Goal: Information Seeking & Learning: Learn about a topic

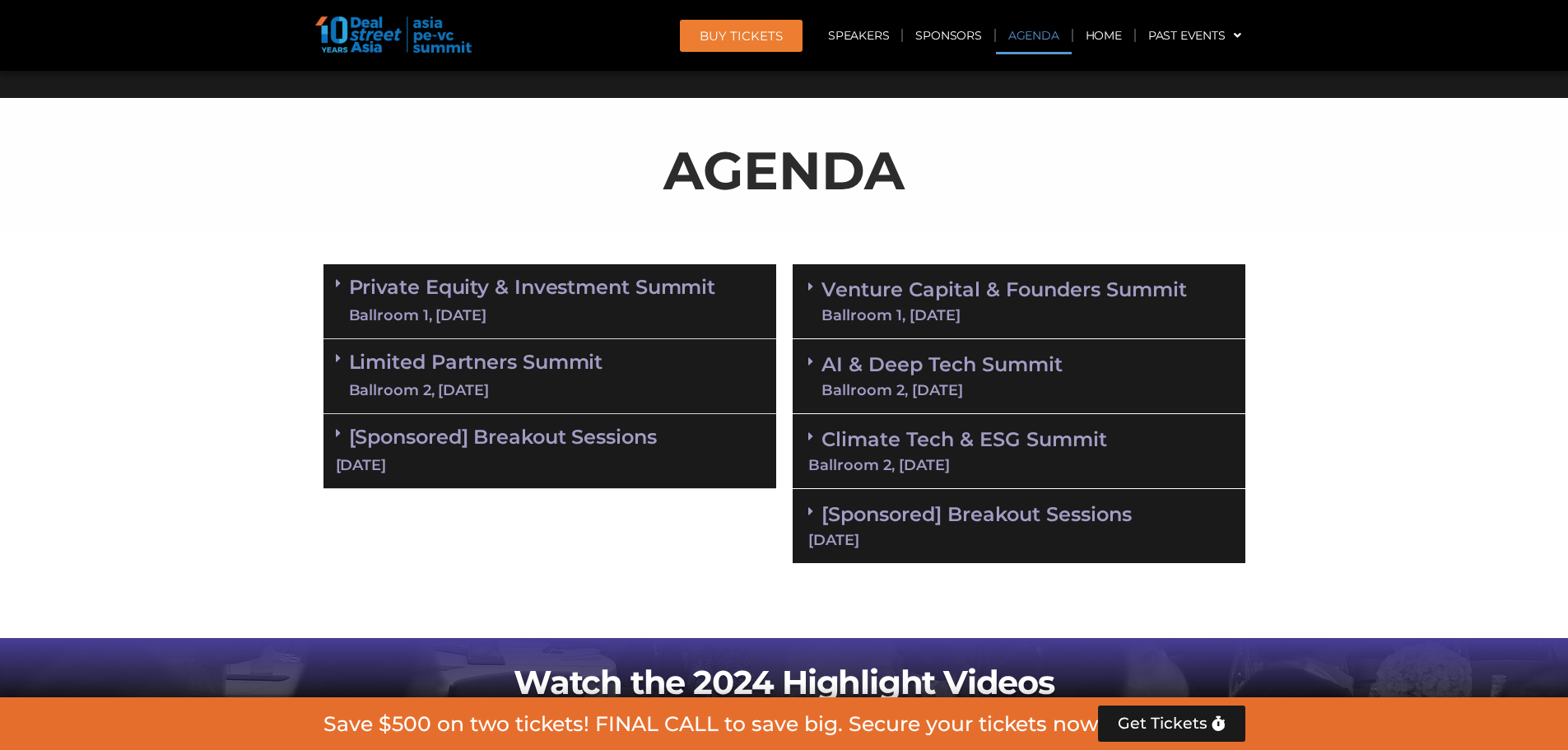
scroll to position [905, 0]
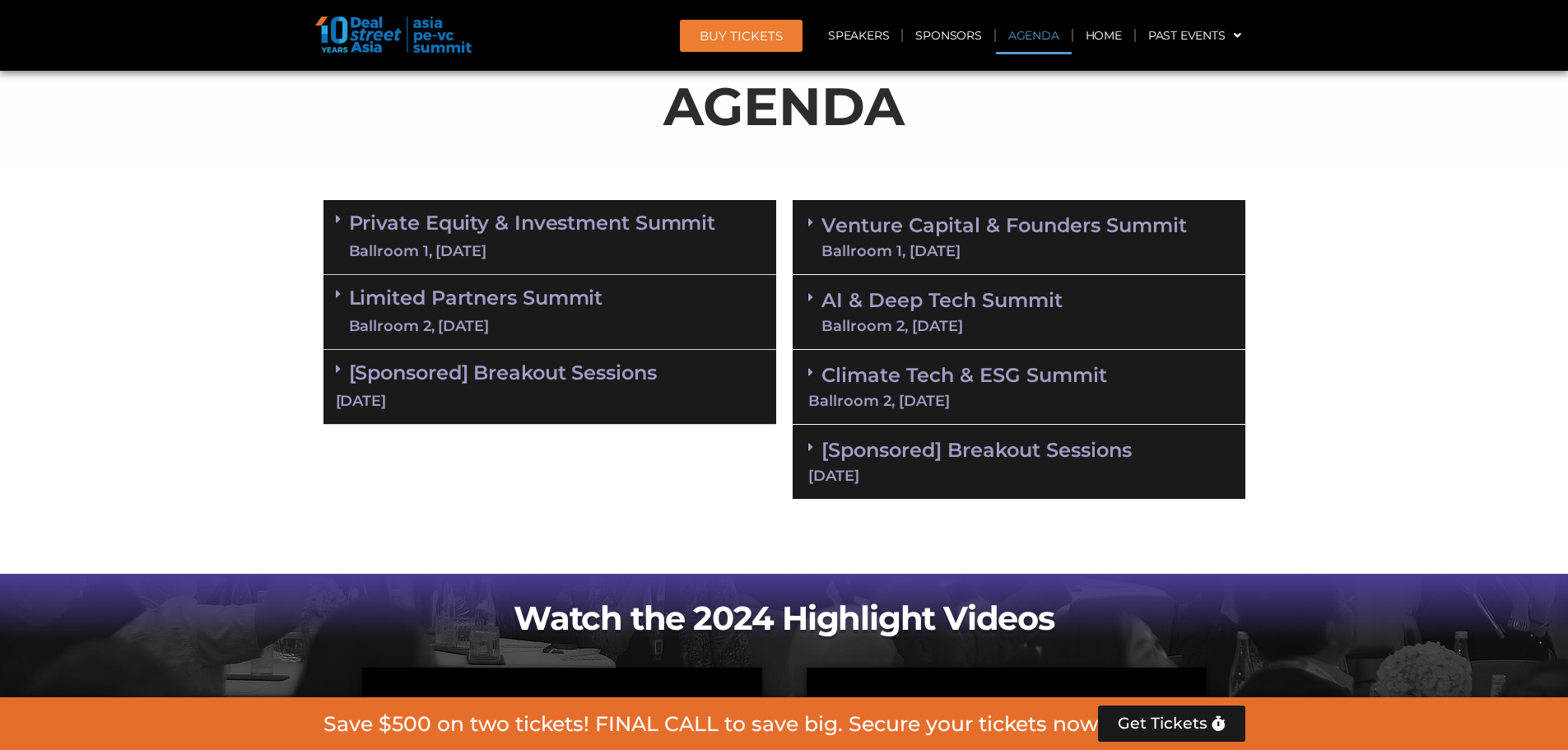
click at [590, 225] on link "Private Equity & Investment Summit Ballroom 1, [DATE]" at bounding box center [532, 237] width 367 height 50
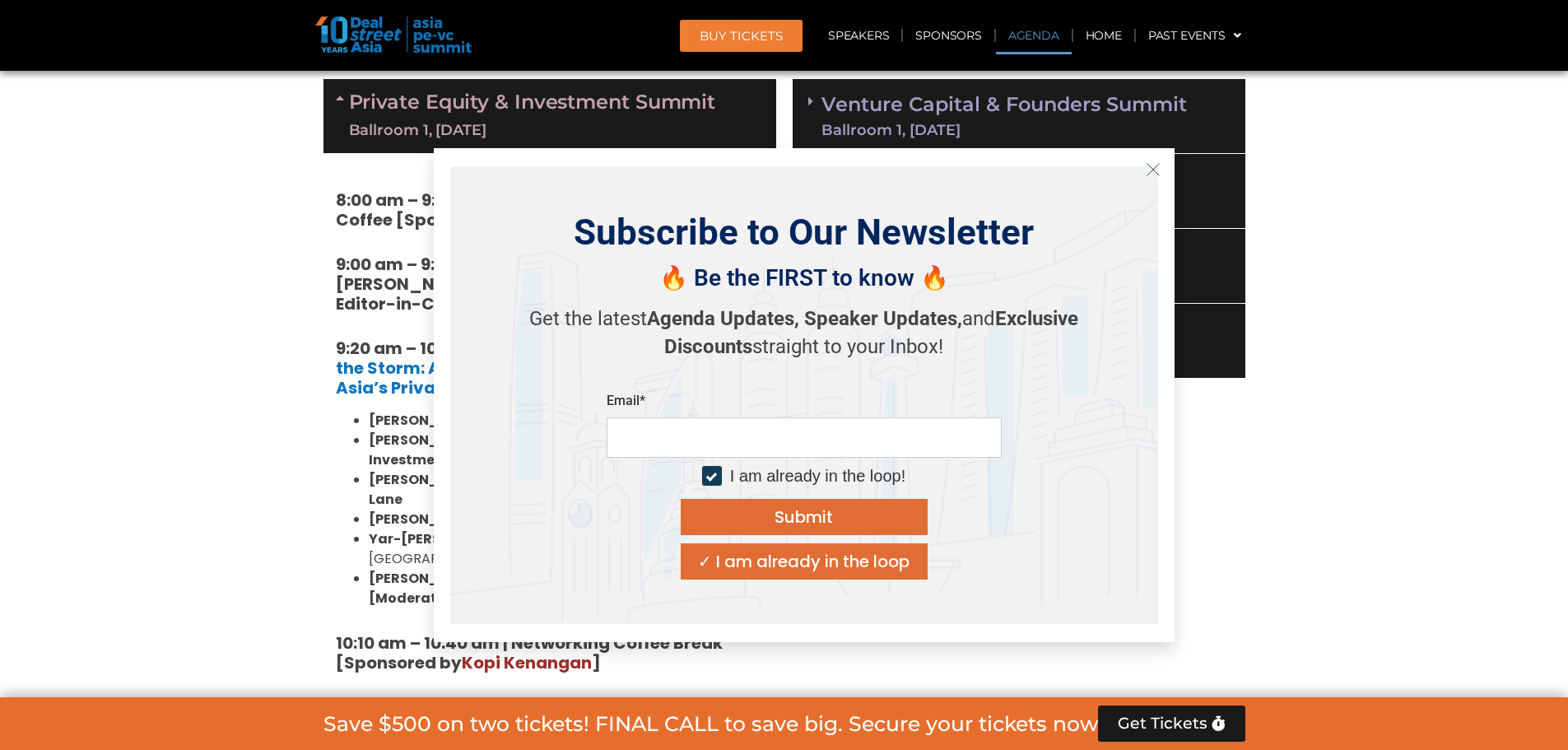
scroll to position [1070, 0]
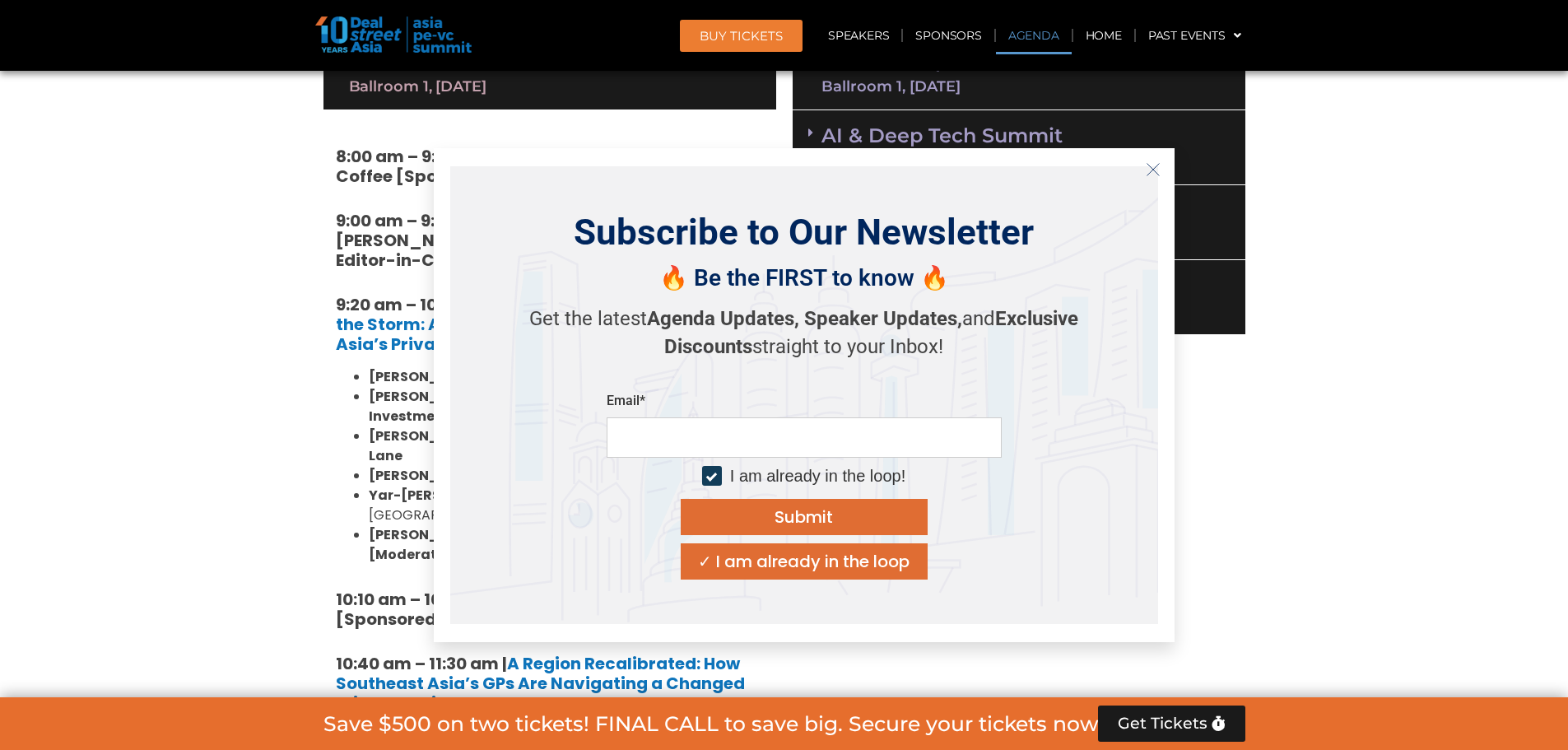
click at [1152, 173] on icon "Close" at bounding box center [1153, 169] width 15 height 15
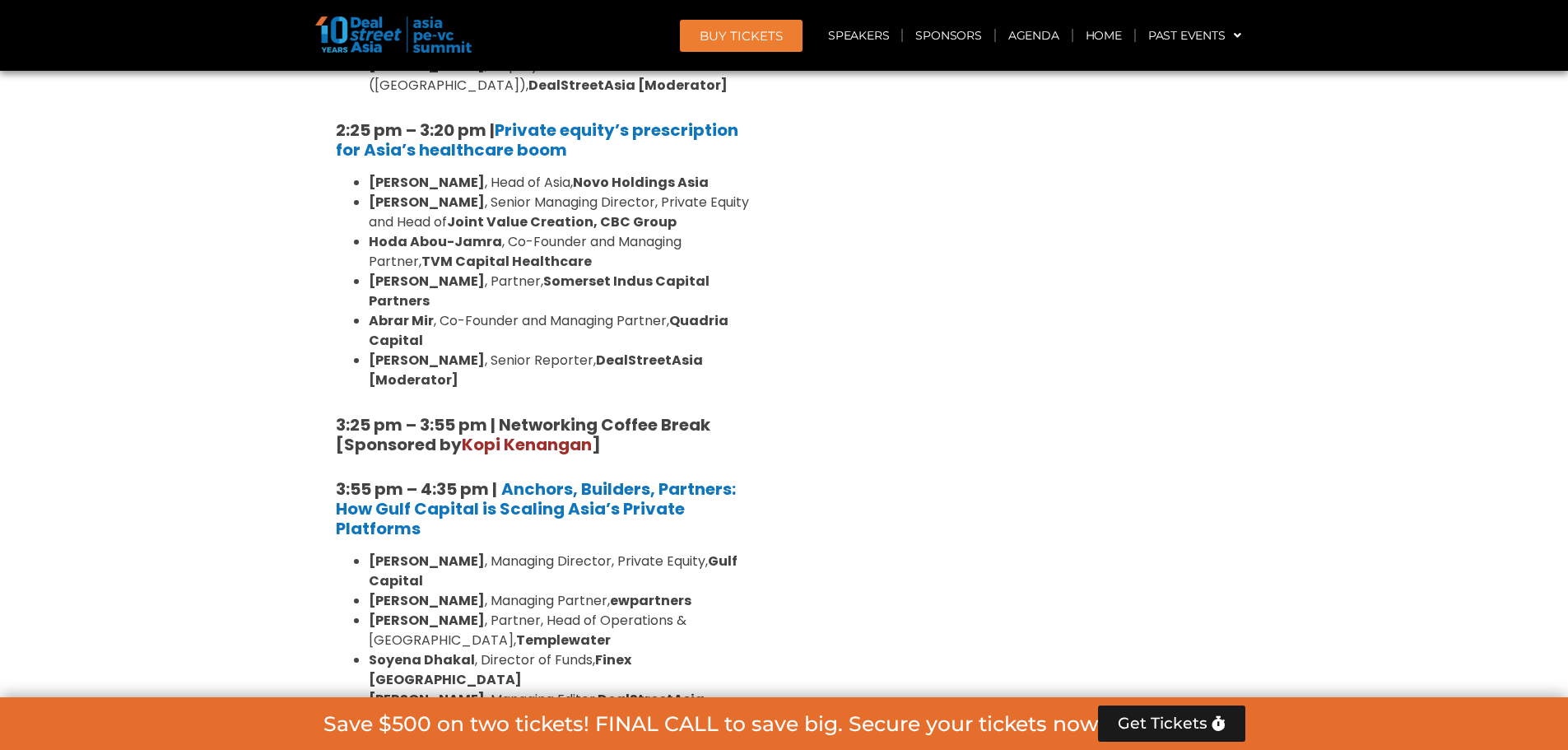
scroll to position [3045, 0]
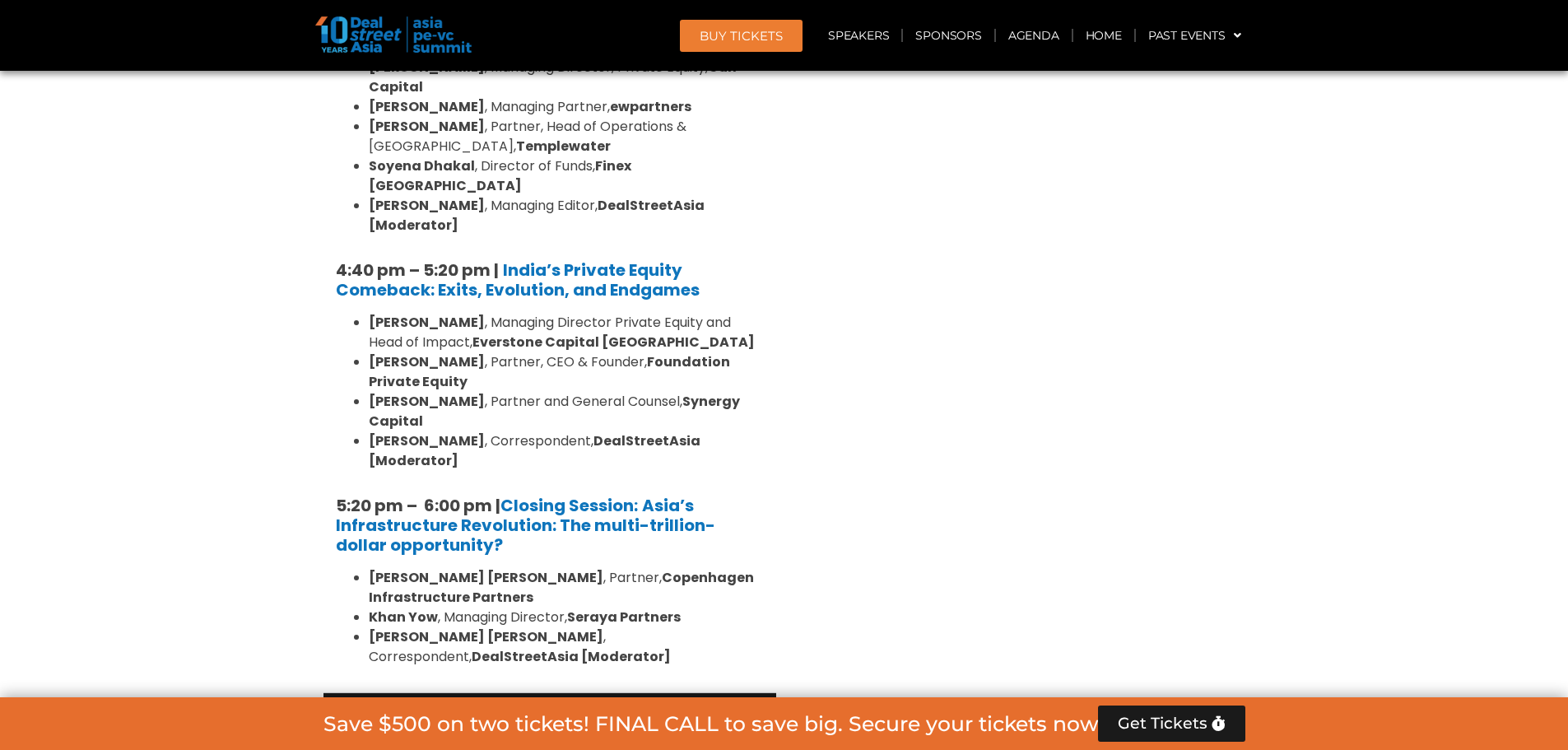
click at [618, 693] on div "Limited Partners [GEOGRAPHIC_DATA] 2, [DATE]" at bounding box center [549, 730] width 453 height 75
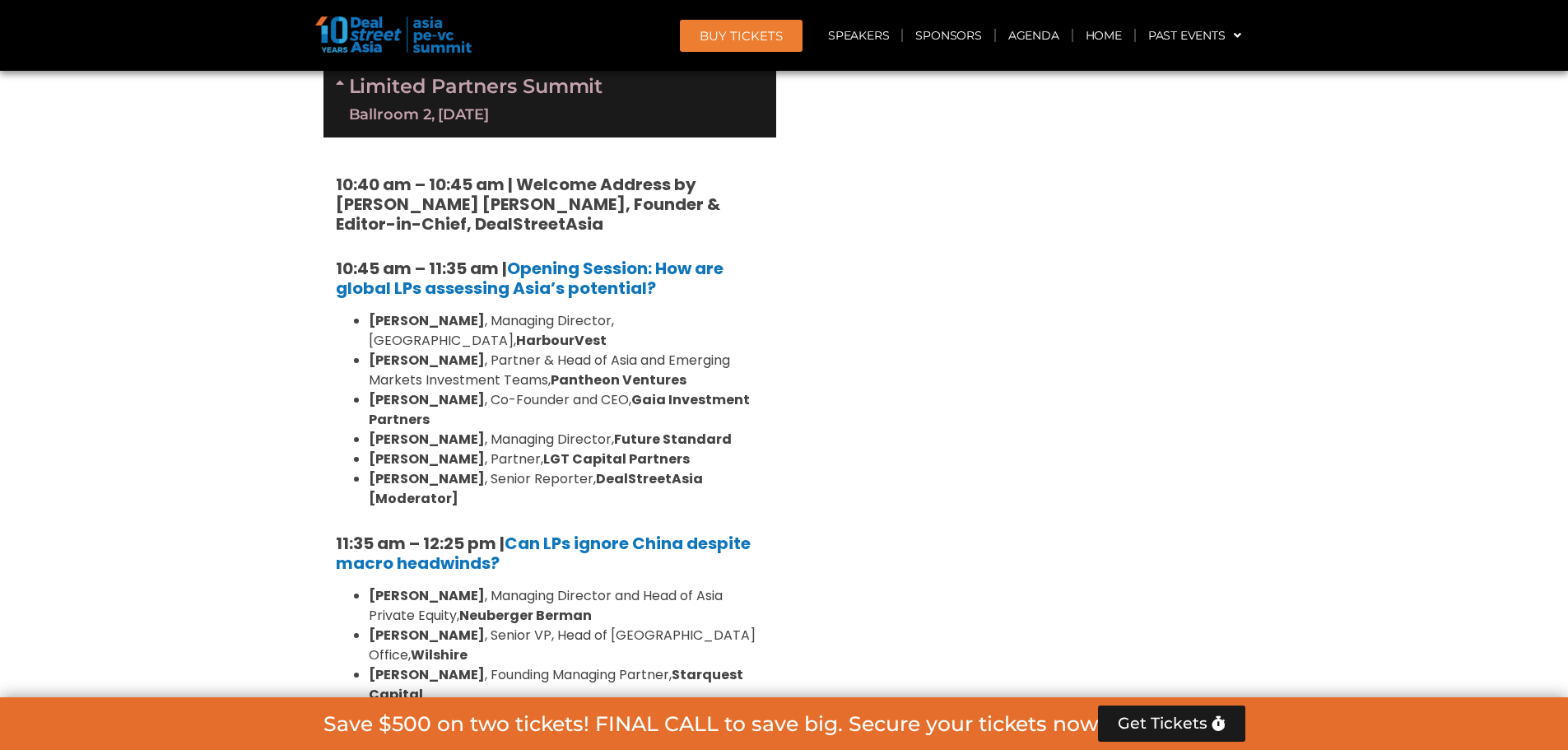
scroll to position [3457, 0]
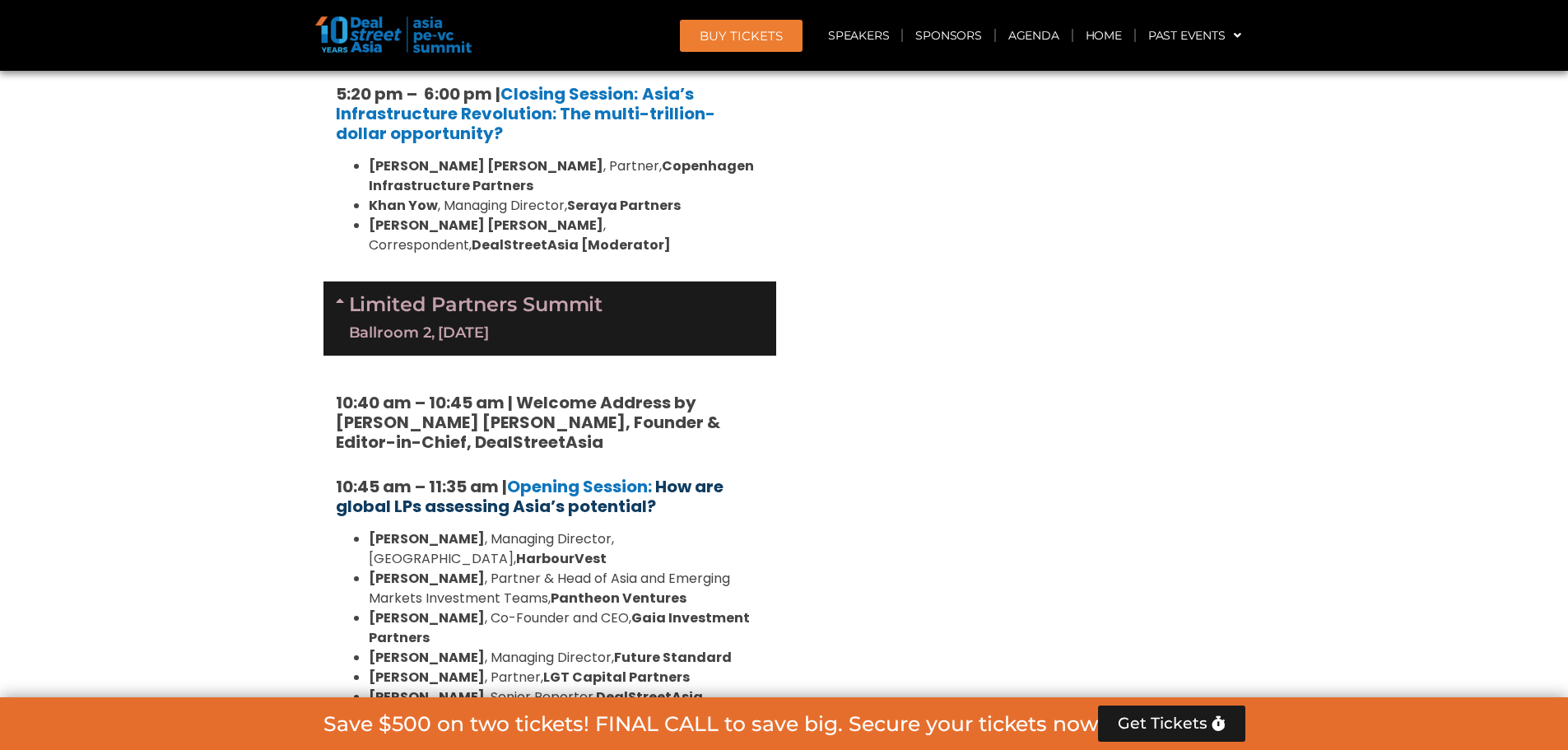
click at [420, 475] on b "How are global LPs assessing Asia’s potential?" at bounding box center [529, 497] width 387 height 43
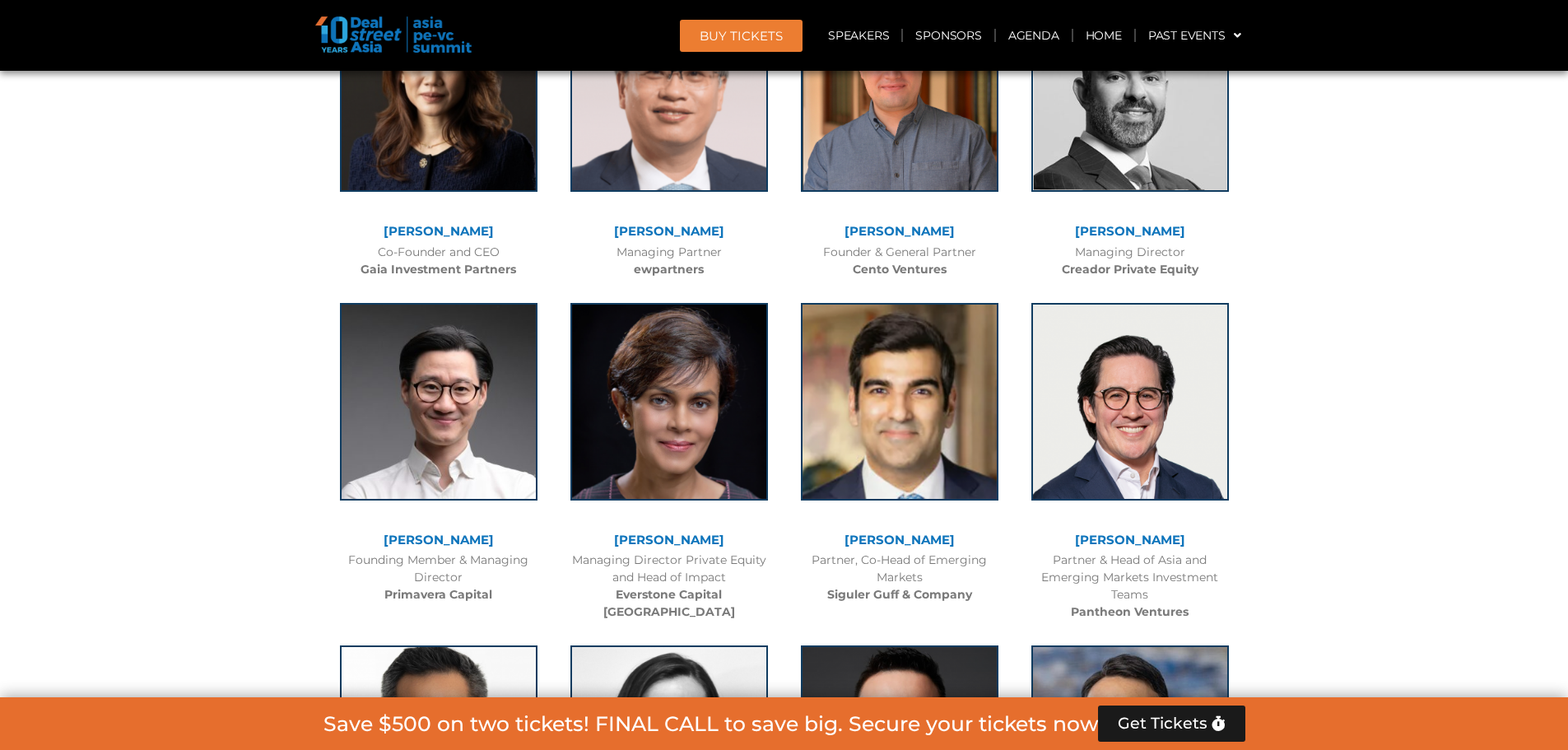
scroll to position [3457, 0]
